Goal: Navigation & Orientation: Find specific page/section

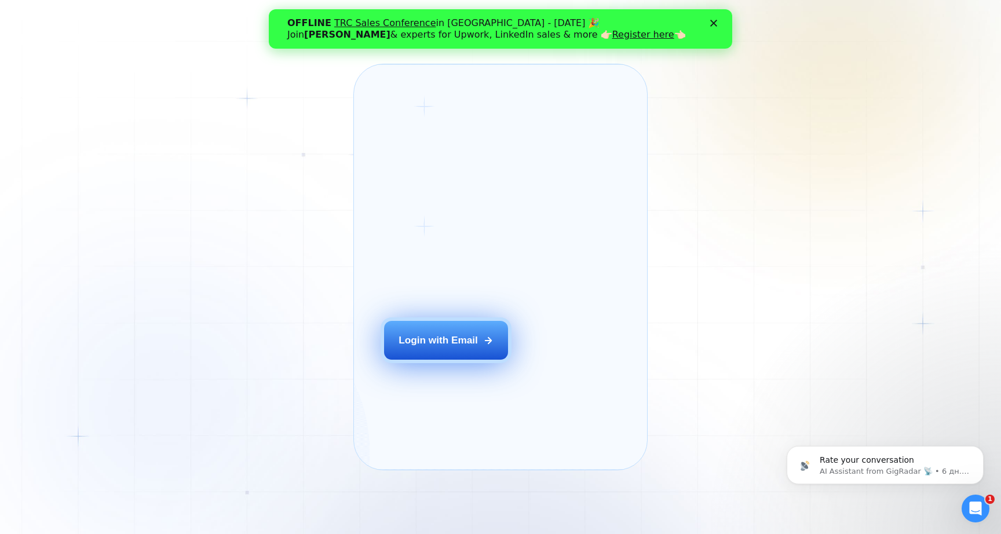
click at [434, 360] on button "Login with Email" at bounding box center [446, 340] width 124 height 39
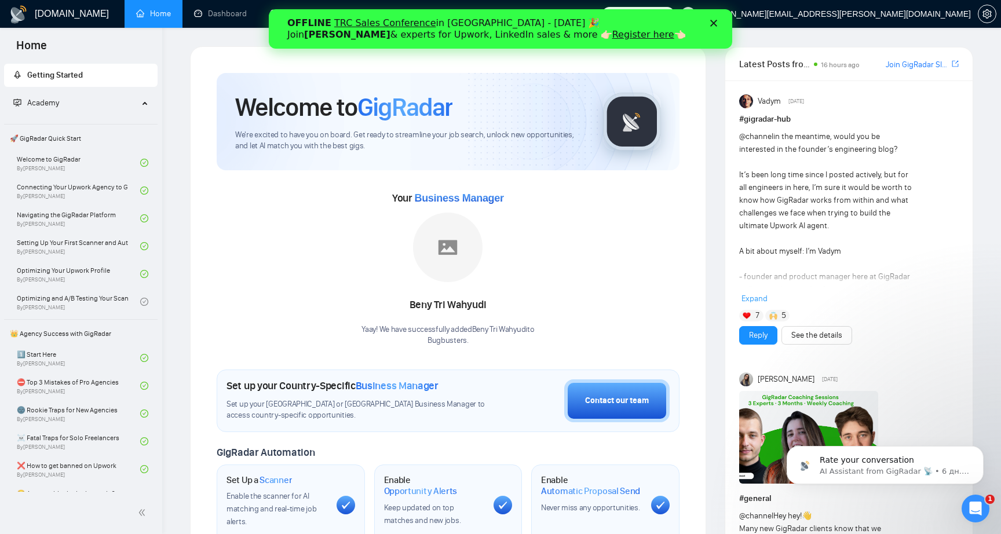
click at [613, 39] on link "Register here" at bounding box center [644, 34] width 62 height 11
click at [711, 21] on icon "Закрити" at bounding box center [714, 23] width 7 height 7
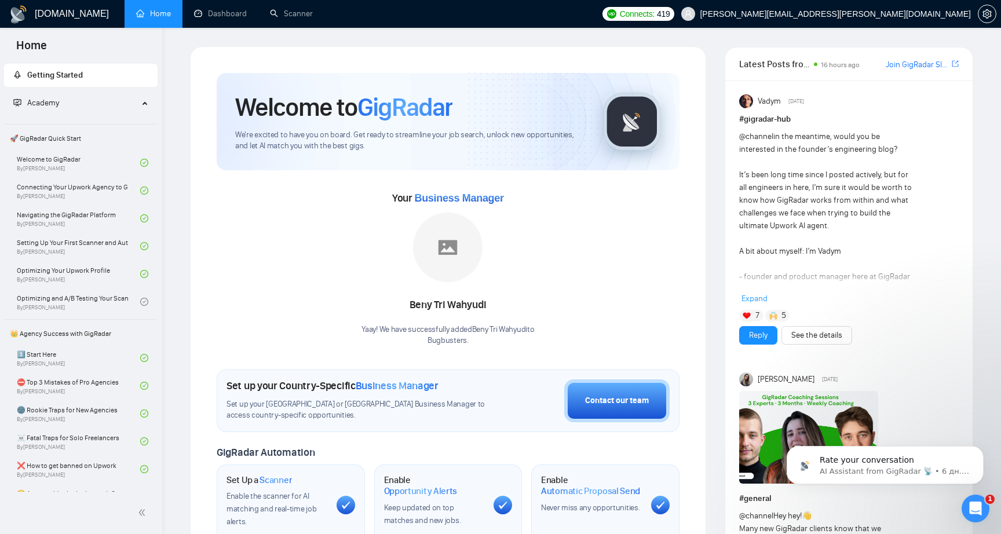
click at [290, 19] on link "Scanner" at bounding box center [291, 14] width 43 height 10
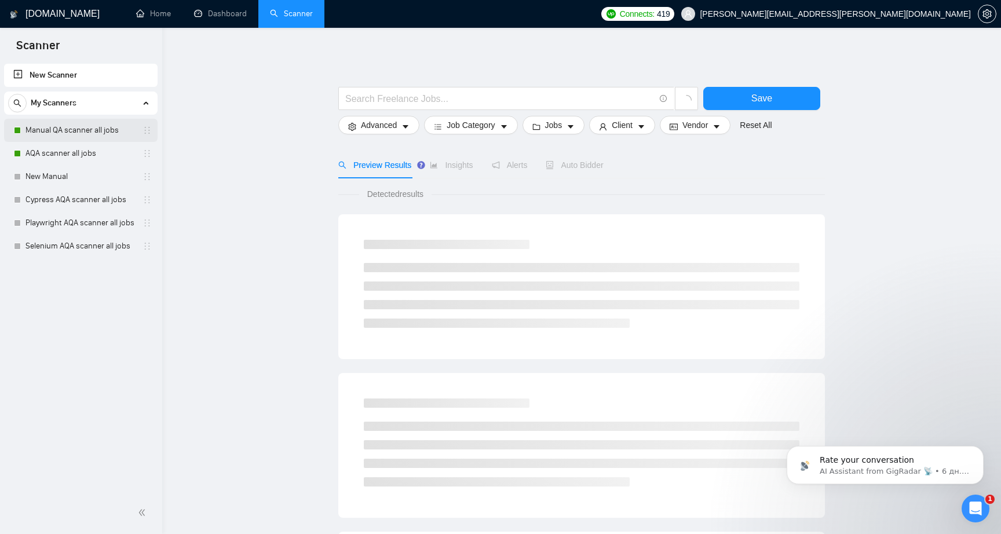
click at [89, 133] on link "Manual QA scanner all jobs" at bounding box center [80, 130] width 110 height 23
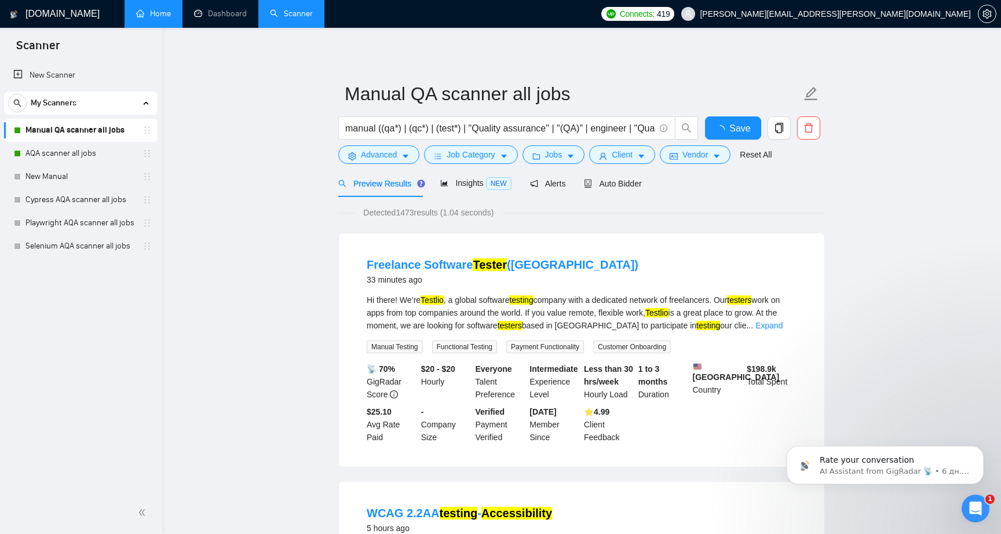
click at [151, 16] on link "Home" at bounding box center [153, 14] width 35 height 10
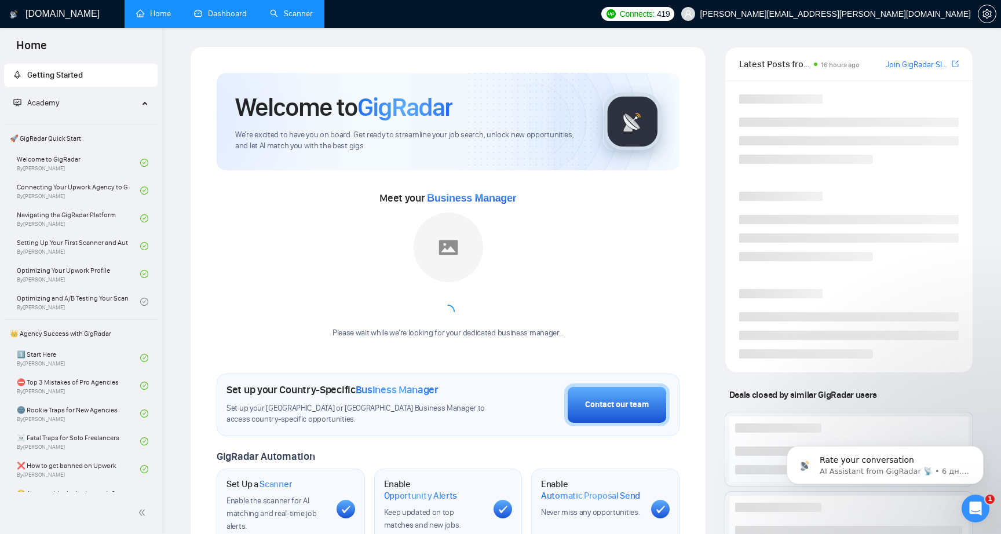
click at [239, 9] on link "Dashboard" at bounding box center [220, 14] width 53 height 10
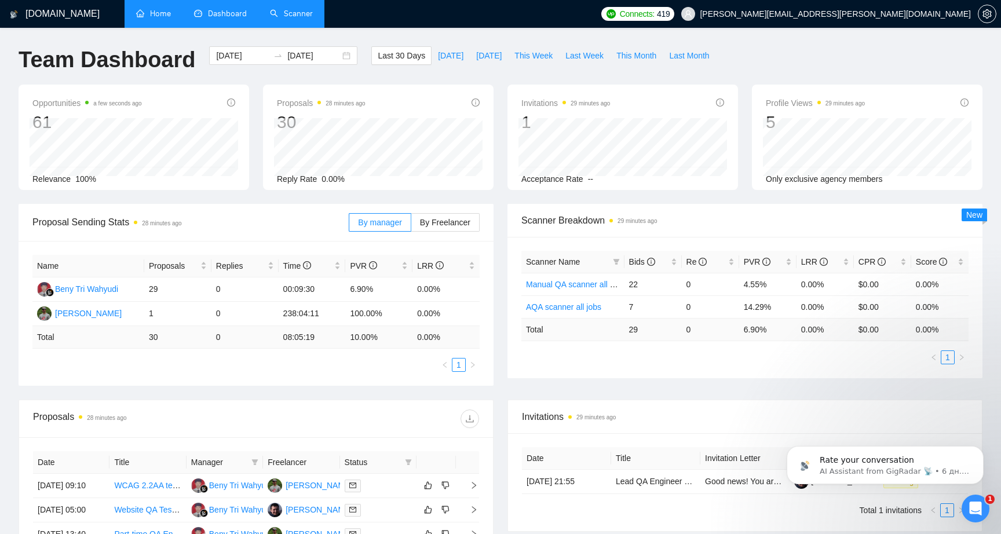
click at [494, 209] on div "Proposal Sending Stats 28 minutes ago By manager By Freelancer Name Proposals R…" at bounding box center [256, 295] width 489 height 182
click at [502, 223] on div "Scanner Breakdown 29 minutes ago Scanner Name Bids Re PVR LRR CPR Score Manual …" at bounding box center [745, 291] width 489 height 174
click at [499, 295] on div "Proposal Sending Stats 28 minutes ago By manager By Freelancer Name Proposals R…" at bounding box center [256, 295] width 489 height 182
click at [500, 221] on div "Proposal Sending Stats 28 minutes ago By manager By Freelancer Name Proposals R…" at bounding box center [256, 295] width 489 height 182
click at [501, 200] on div "Opportunities a few seconds ago 61 [DATE] Relevant 7 Relevance 100% Proposals 2…" at bounding box center [501, 144] width 978 height 119
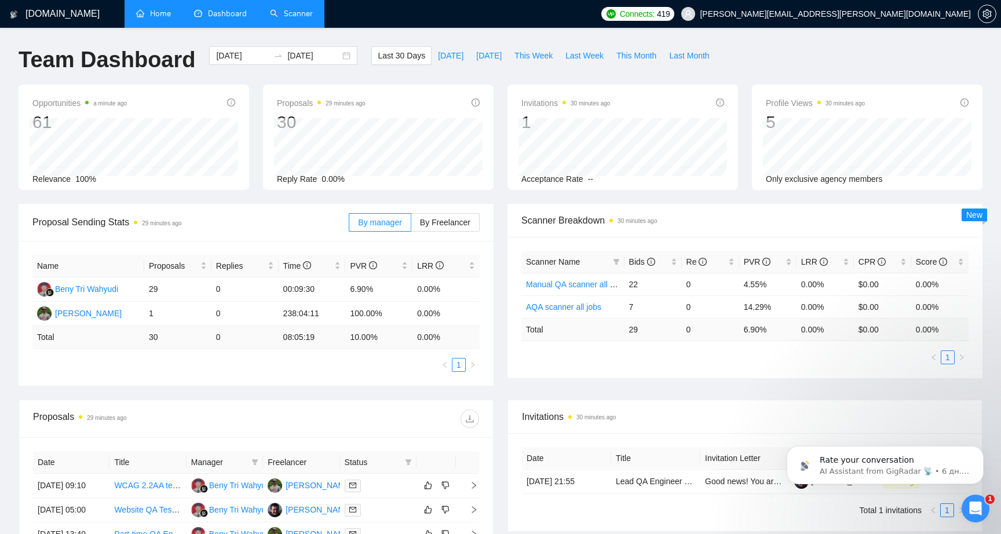
click at [158, 13] on link "Home" at bounding box center [153, 14] width 35 height 10
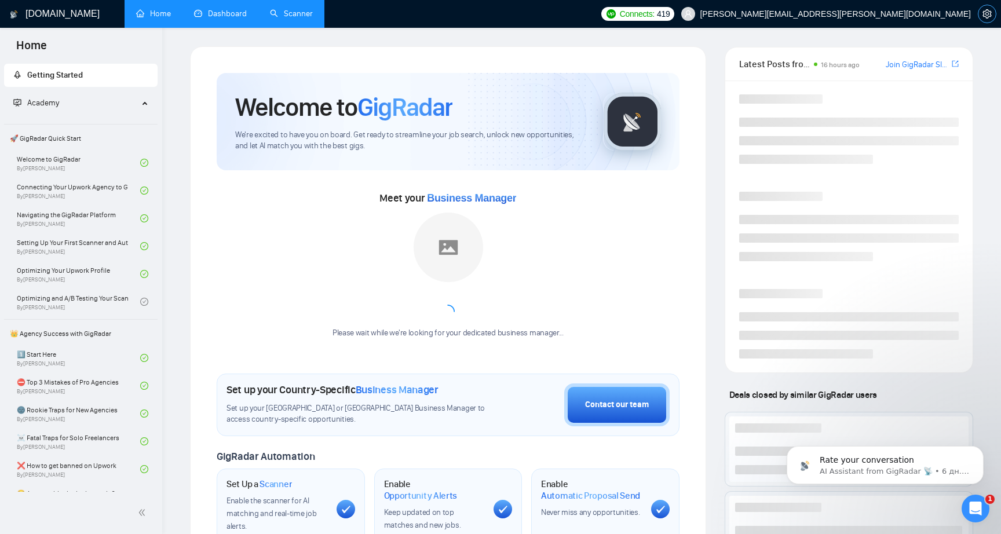
click at [986, 11] on icon "setting" at bounding box center [987, 13] width 9 height 9
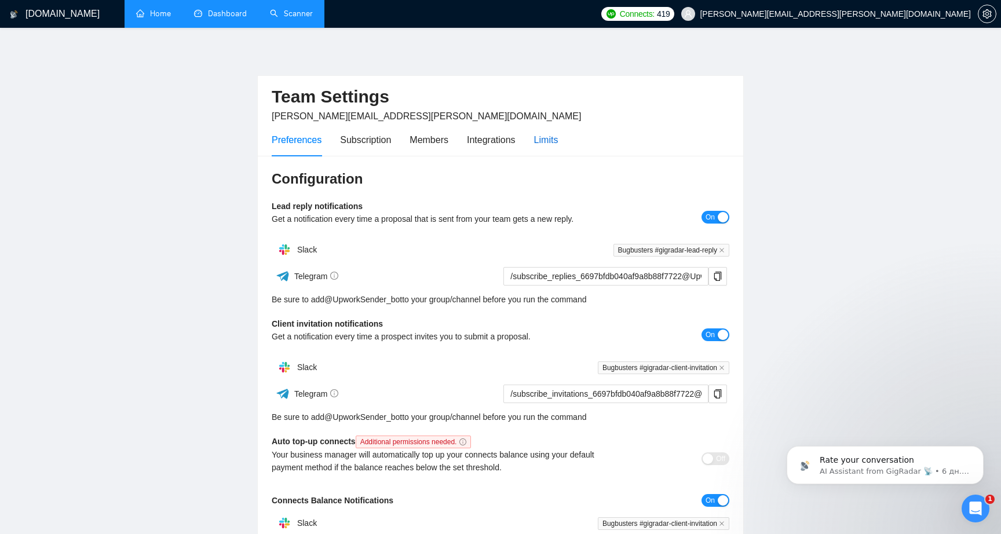
click at [544, 139] on div "Limits" at bounding box center [546, 140] width 24 height 14
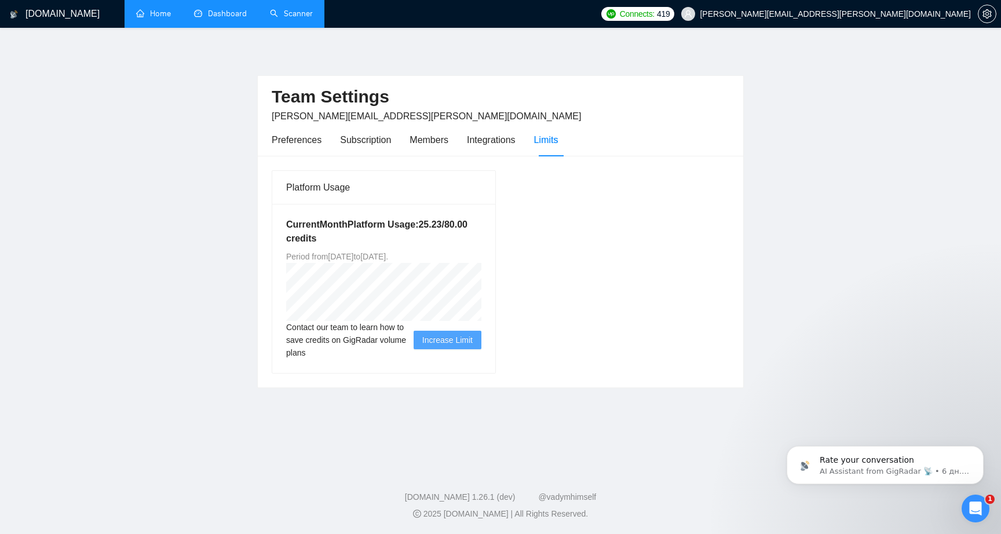
click at [160, 12] on link "Home" at bounding box center [153, 14] width 35 height 10
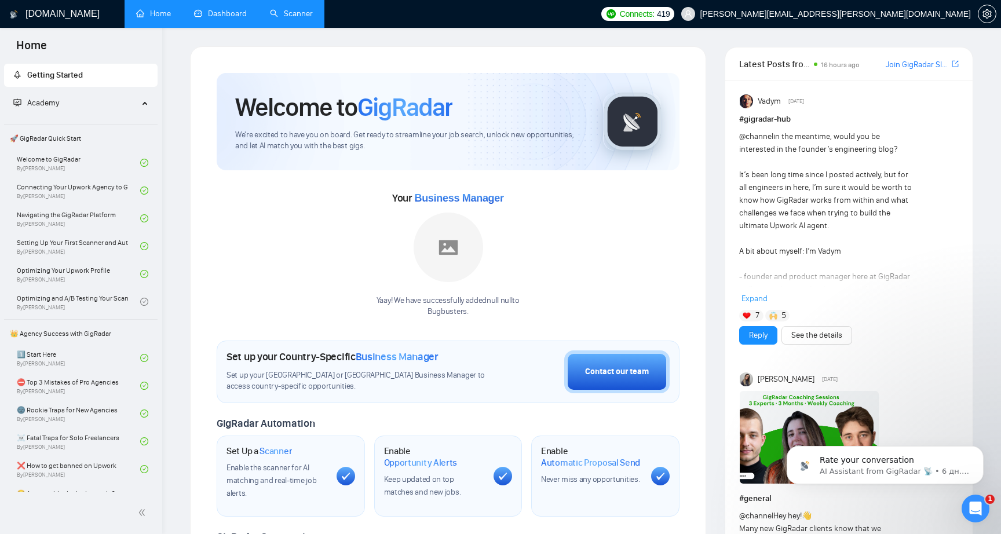
drag, startPoint x: 715, startPoint y: 45, endPoint x: 709, endPoint y: 47, distance: 6.1
